Goal: Communication & Community: Answer question/provide support

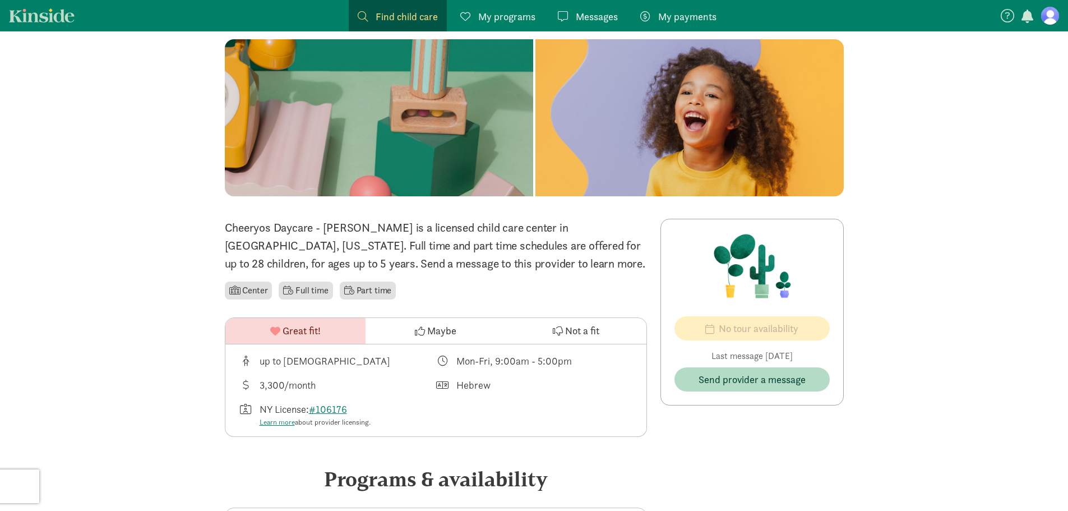
scroll to position [164, 0]
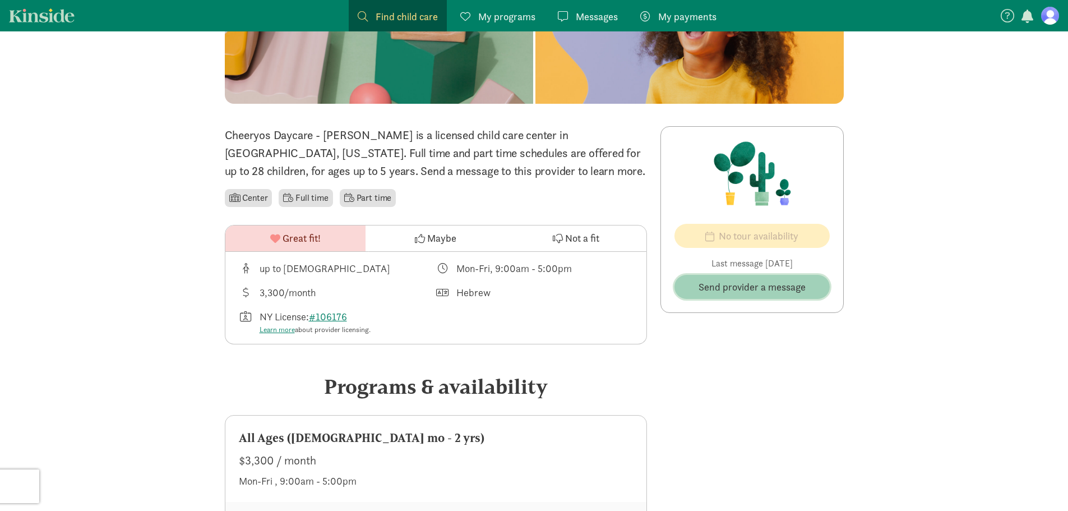
click at [702, 284] on span "Send provider a message" at bounding box center [751, 286] width 107 height 15
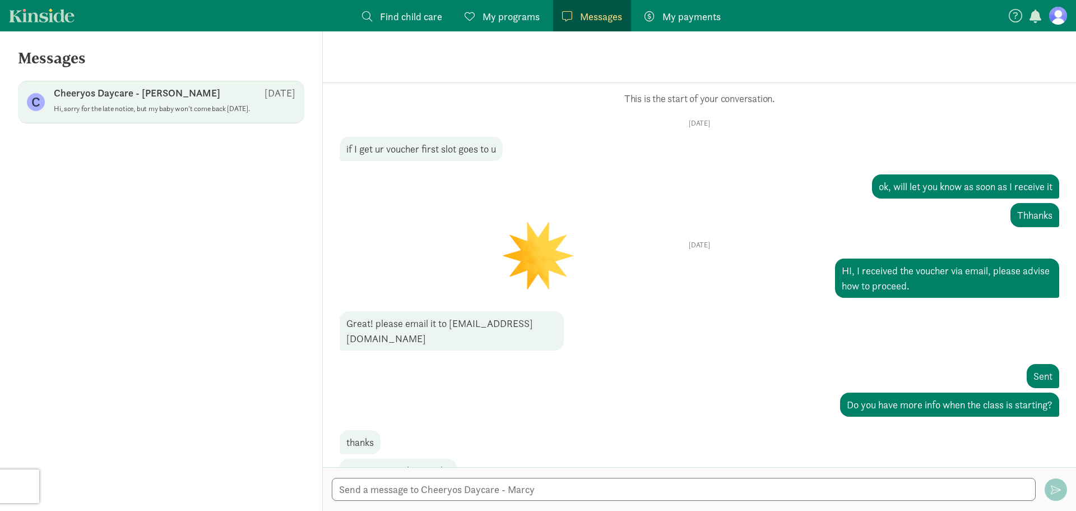
scroll to position [518, 0]
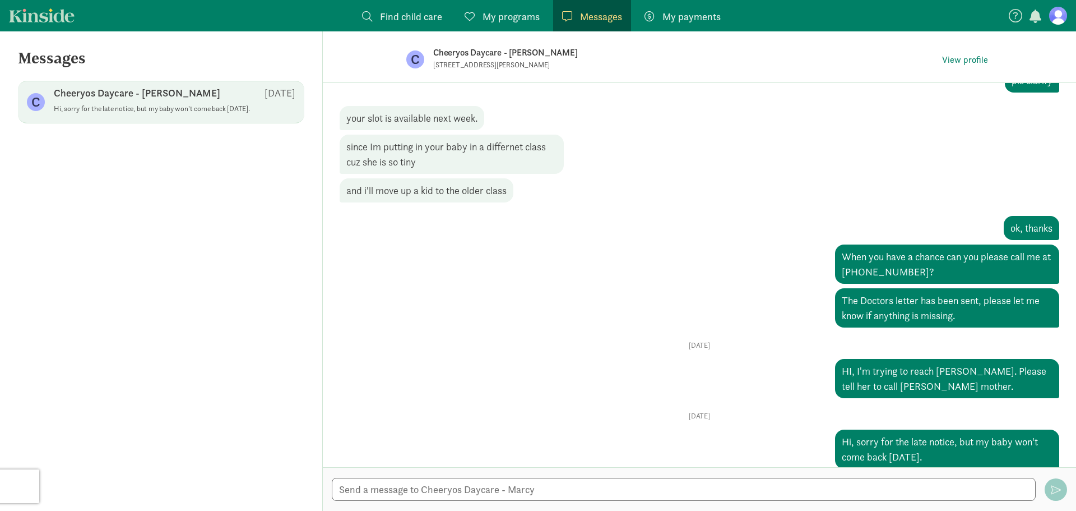
drag, startPoint x: 948, startPoint y: 439, endPoint x: 789, endPoint y: 378, distance: 170.5
click at [789, 378] on div "Opps, something went wrong :( Retry This is the start of your conversation. [DA…" at bounding box center [700, 21] width 720 height 894
click at [683, 488] on textarea at bounding box center [684, 488] width 704 height 23
click at [423, 490] on textarea "Please confirm reciept of my message." at bounding box center [684, 488] width 704 height 23
type textarea "Please confirm receipt of my message."
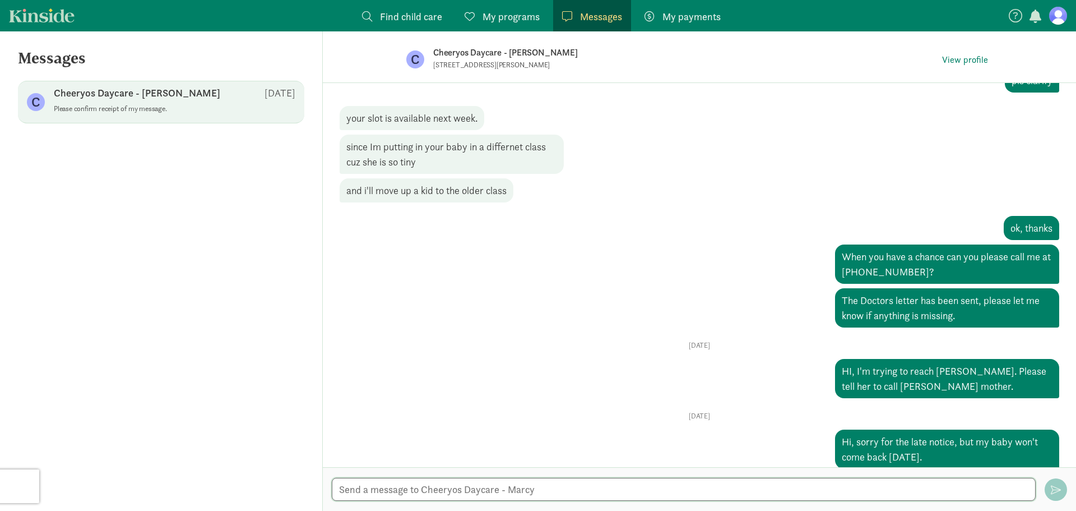
scroll to position [573, 0]
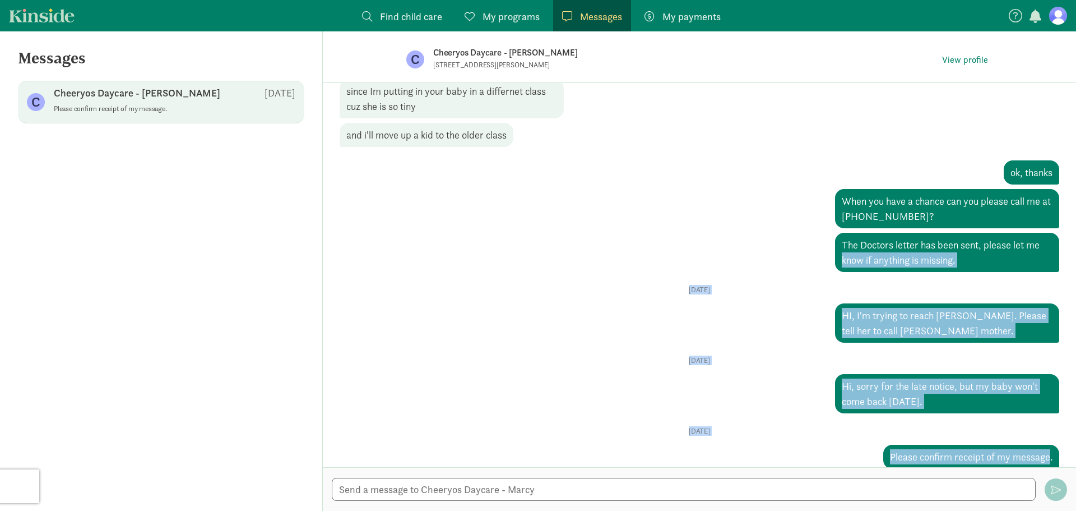
drag, startPoint x: 1044, startPoint y: 459, endPoint x: 766, endPoint y: 250, distance: 347.4
click at [766, 250] on div "Opps, something went wrong :( Retry This is the start of your conversation. [DA…" at bounding box center [699, 275] width 753 height 384
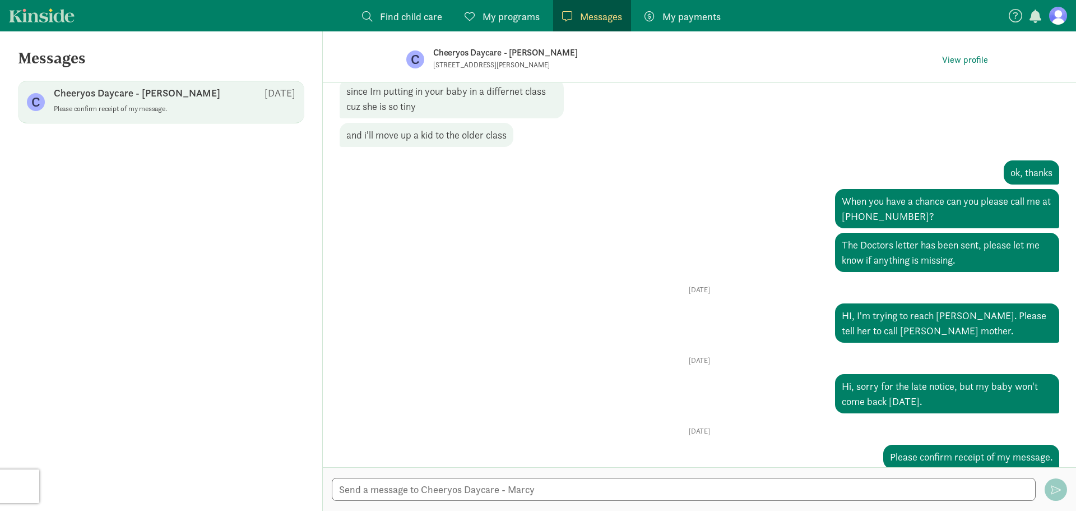
click at [804, 285] on div "[DATE] HI, I received the voucher via email, please advise how to proceed. Grea…" at bounding box center [700, 313] width 720 height 57
click at [230, 97] on div "Cheeryos Daycare - [PERSON_NAME] [DATE]" at bounding box center [175, 95] width 242 height 18
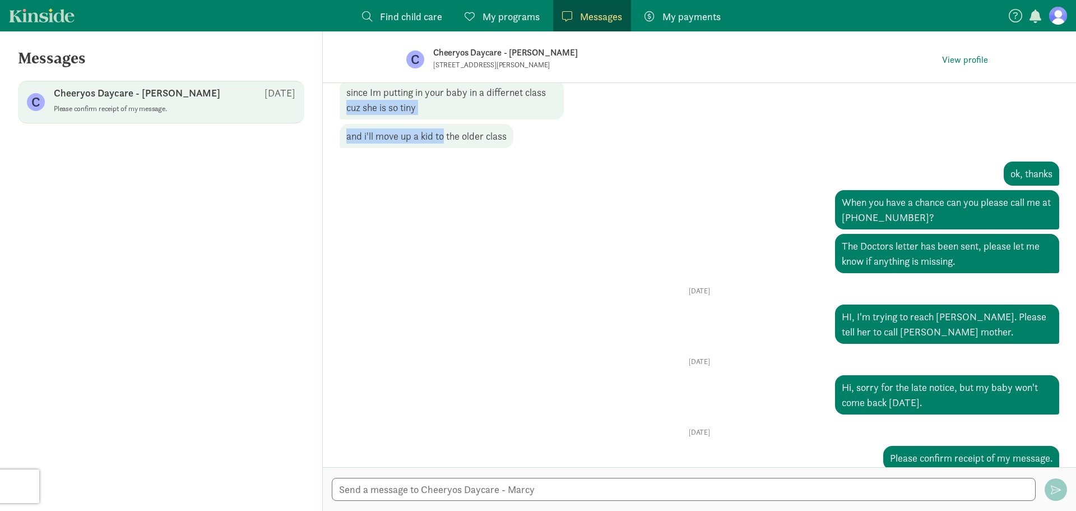
drag, startPoint x: 392, startPoint y: 94, endPoint x: 815, endPoint y: 342, distance: 490.3
click at [815, 342] on div "Opps, something went wrong :( Retry This is the start of your conversation. [DA…" at bounding box center [699, 275] width 753 height 384
